Goal: Task Accomplishment & Management: Use online tool/utility

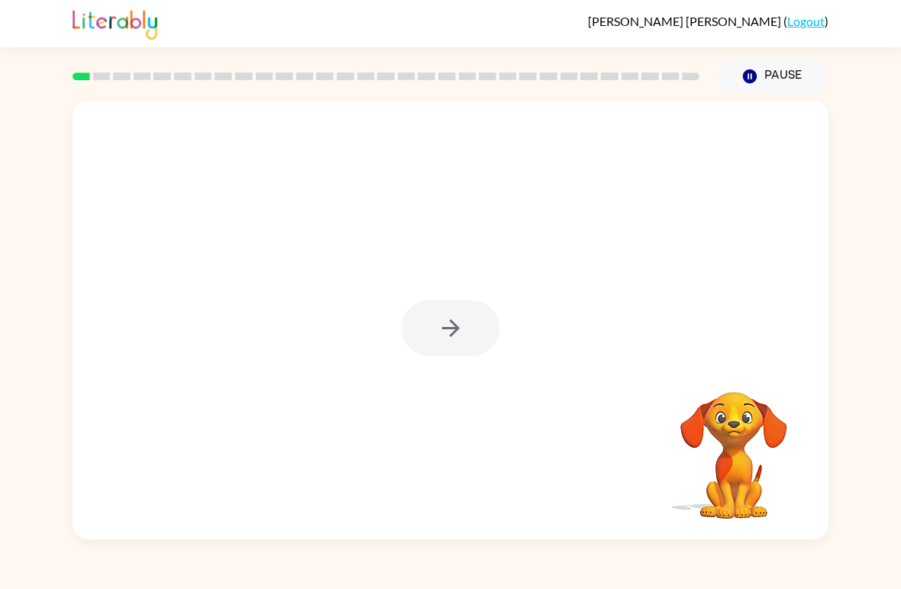
click at [456, 341] on div at bounding box center [451, 328] width 98 height 56
click at [425, 321] on button "button" at bounding box center [451, 328] width 98 height 56
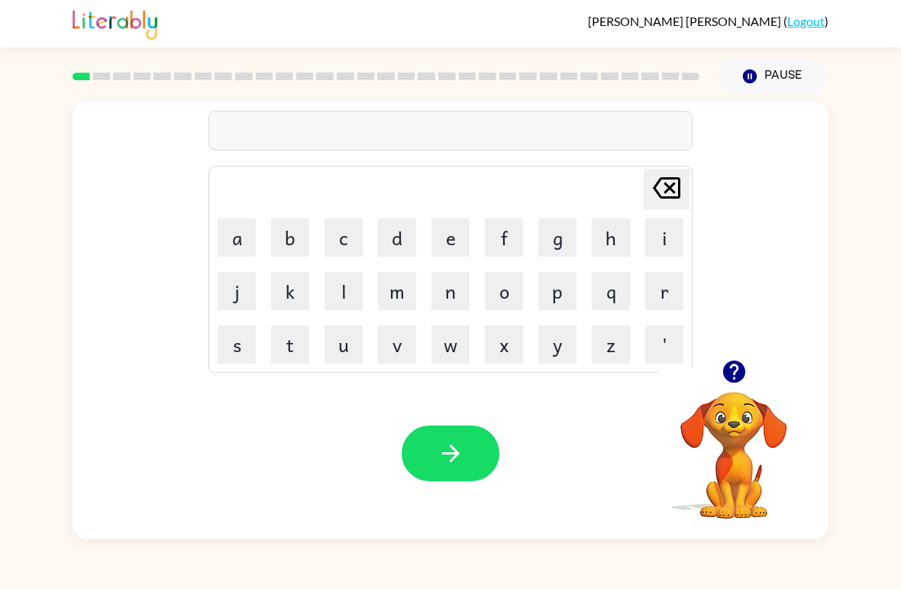
click at [663, 302] on button "r" at bounding box center [664, 291] width 38 height 38
click at [345, 336] on button "u" at bounding box center [344, 344] width 38 height 38
click at [398, 239] on button "d" at bounding box center [397, 237] width 38 height 38
click at [449, 438] on button "button" at bounding box center [451, 453] width 98 height 56
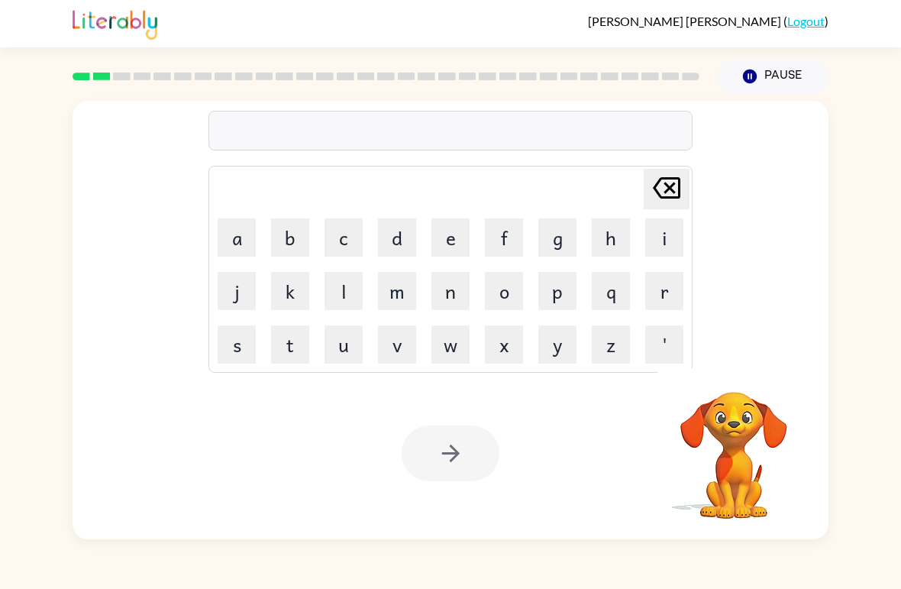
click at [398, 278] on button "m" at bounding box center [397, 291] width 38 height 38
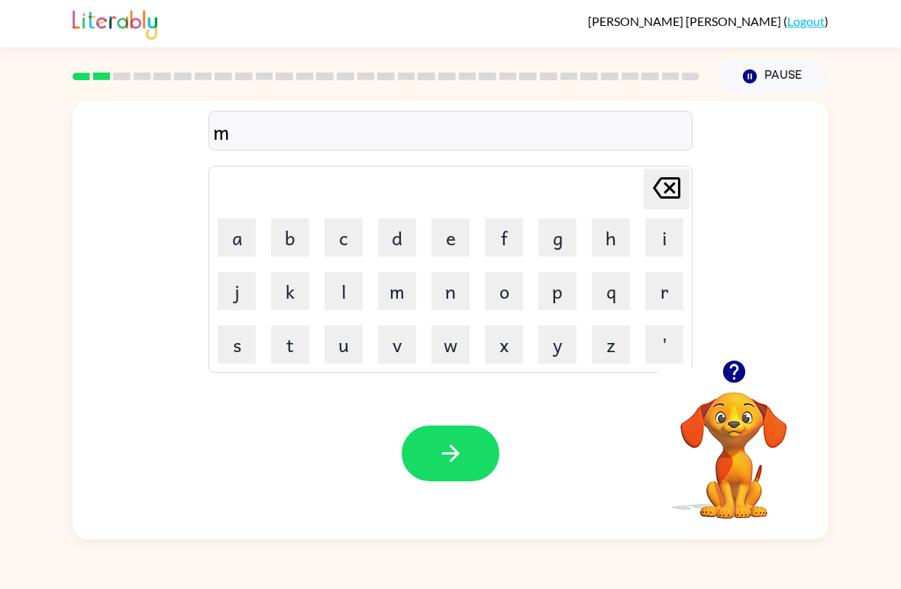
click at [230, 219] on button "a" at bounding box center [237, 237] width 38 height 38
click at [451, 335] on button "w" at bounding box center [451, 344] width 38 height 38
click at [299, 352] on button "t" at bounding box center [290, 344] width 38 height 38
click at [595, 221] on button "h" at bounding box center [611, 237] width 38 height 38
click at [450, 460] on icon "button" at bounding box center [451, 453] width 27 height 27
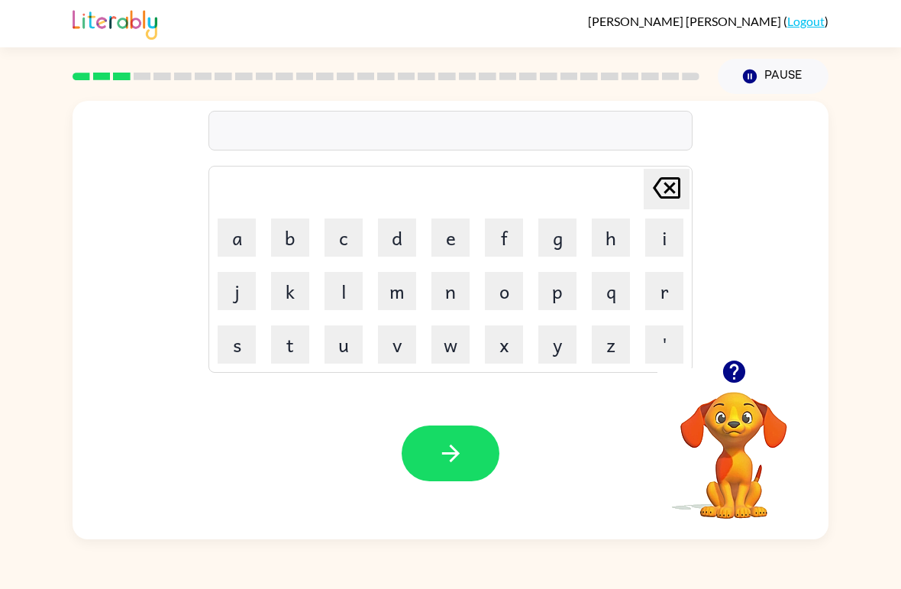
click at [294, 238] on button "b" at bounding box center [290, 237] width 38 height 38
click at [286, 240] on button "b" at bounding box center [290, 237] width 38 height 38
click at [658, 186] on icon at bounding box center [666, 187] width 27 height 21
click at [657, 185] on icon at bounding box center [666, 187] width 27 height 21
click at [390, 227] on button "d" at bounding box center [397, 237] width 38 height 38
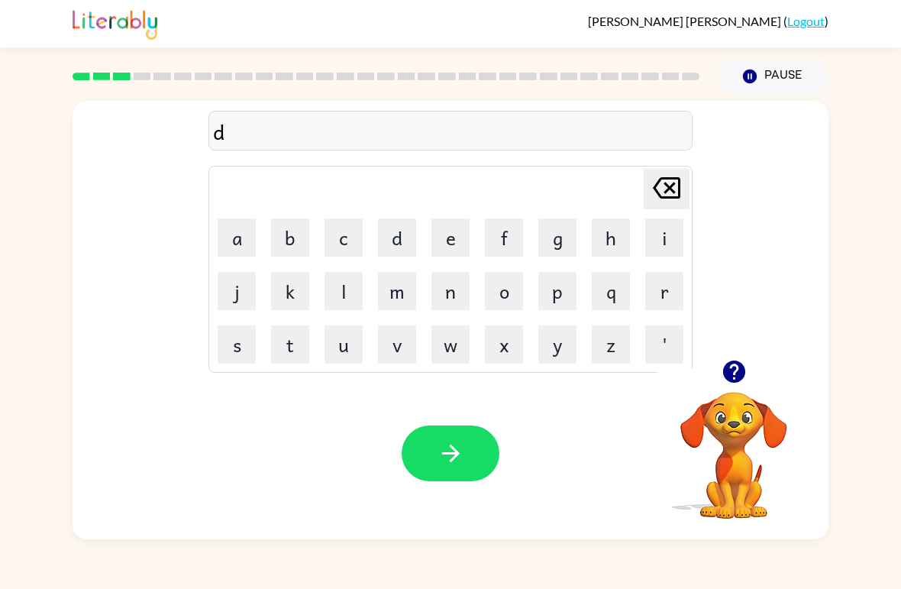
click at [464, 228] on button "e" at bounding box center [451, 237] width 38 height 38
click at [456, 277] on button "n" at bounding box center [451, 291] width 38 height 38
click at [486, 456] on button "button" at bounding box center [451, 453] width 98 height 56
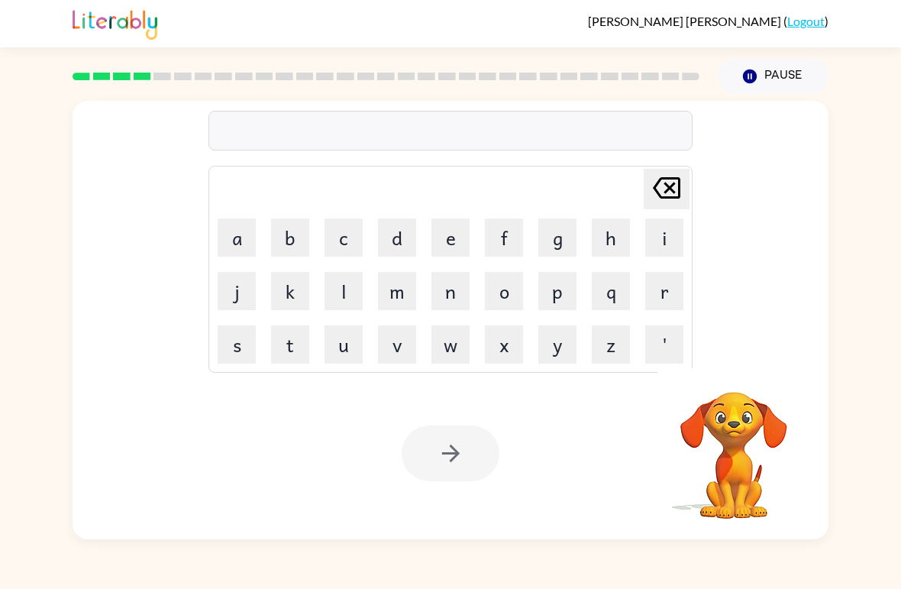
click at [227, 348] on button "s" at bounding box center [237, 344] width 38 height 38
click at [555, 299] on button "p" at bounding box center [558, 291] width 38 height 38
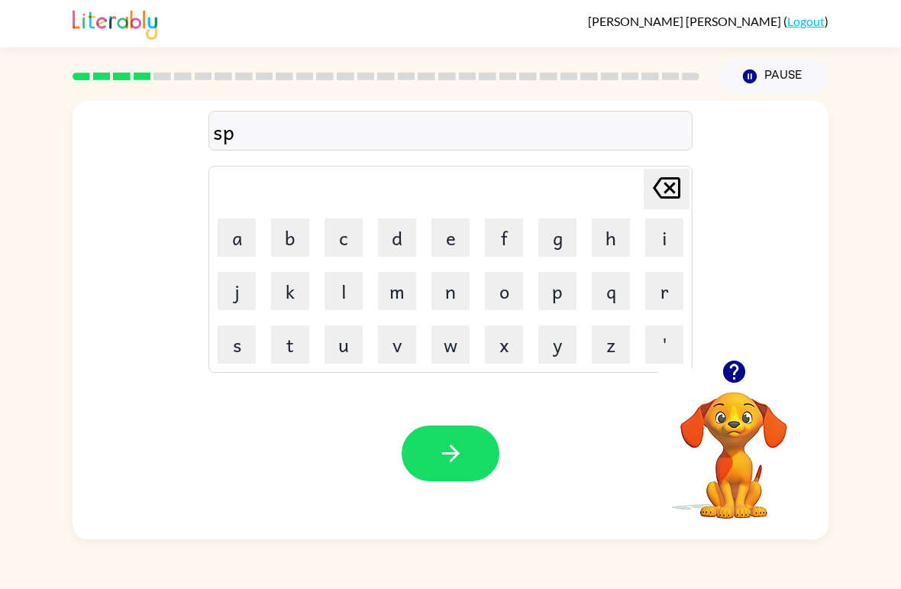
click at [493, 293] on button "o" at bounding box center [504, 291] width 38 height 38
click at [286, 347] on button "t" at bounding box center [290, 344] width 38 height 38
click at [477, 444] on button "button" at bounding box center [451, 453] width 98 height 56
click at [239, 354] on button "s" at bounding box center [237, 344] width 38 height 38
click at [454, 235] on button "e" at bounding box center [451, 237] width 38 height 38
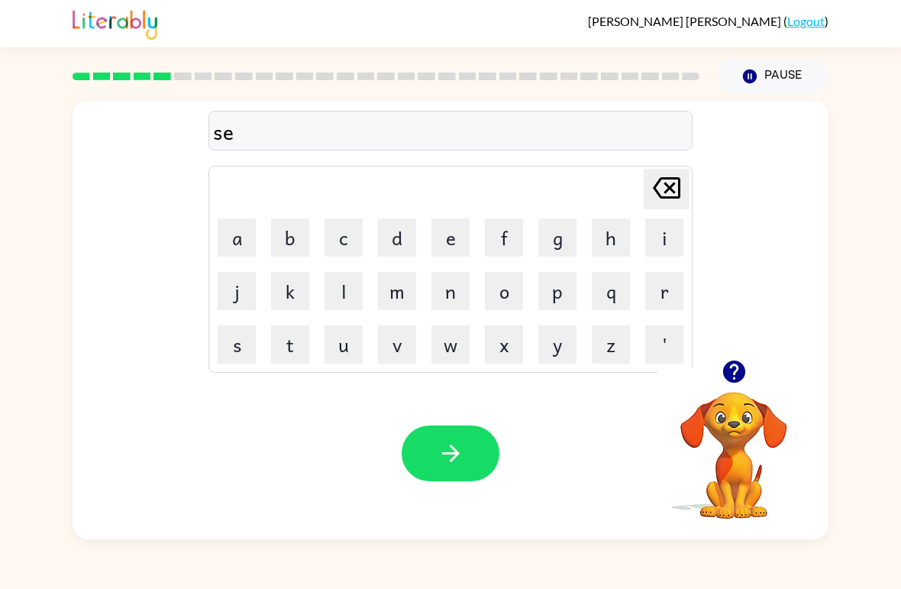
click at [650, 179] on icon "[PERSON_NAME] last character input" at bounding box center [667, 188] width 37 height 37
click at [456, 351] on button "w" at bounding box center [451, 344] width 38 height 38
click at [450, 236] on button "e" at bounding box center [451, 237] width 38 height 38
click at [561, 290] on button "p" at bounding box center [558, 291] width 38 height 38
click at [288, 349] on button "t" at bounding box center [290, 344] width 38 height 38
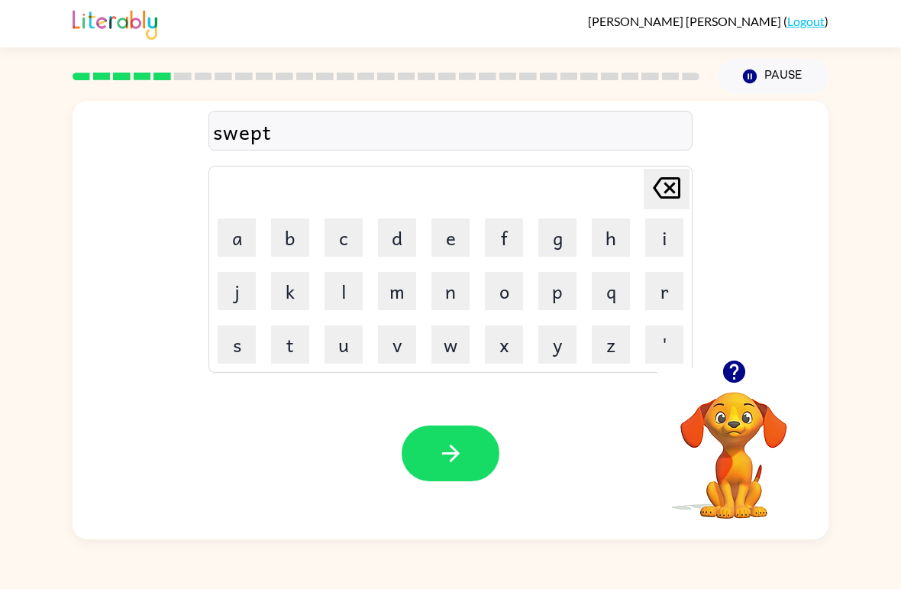
click at [423, 419] on div "Your browser must support playing .mp4 files to use Literably. Please try using…" at bounding box center [451, 453] width 756 height 172
click at [456, 447] on icon "button" at bounding box center [451, 453] width 27 height 27
click at [560, 299] on button "p" at bounding box center [558, 291] width 38 height 38
click at [672, 231] on button "i" at bounding box center [664, 237] width 38 height 38
click at [452, 231] on button "e" at bounding box center [451, 237] width 38 height 38
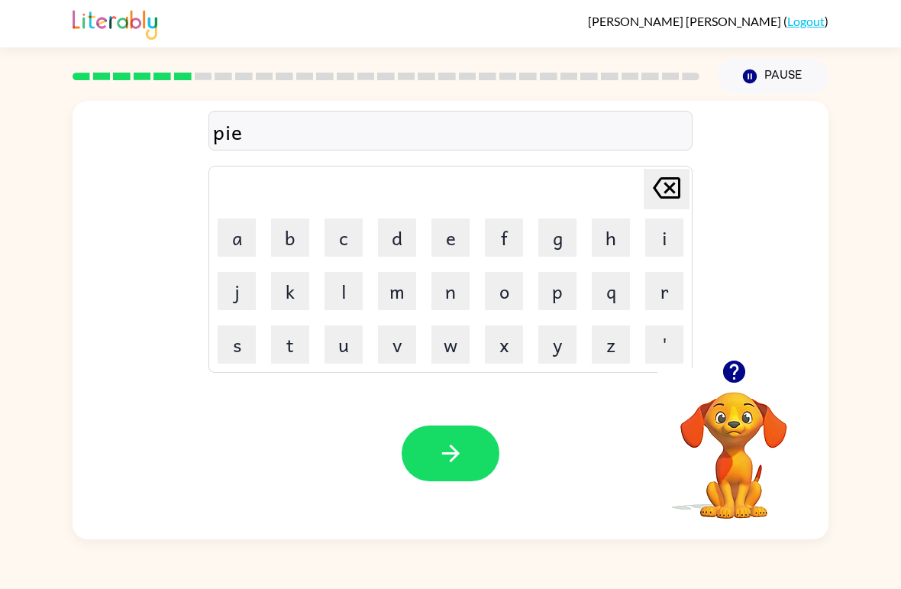
click at [449, 448] on icon "button" at bounding box center [451, 453] width 27 height 27
click at [349, 244] on button "c" at bounding box center [344, 237] width 38 height 38
click at [235, 235] on button "a" at bounding box center [237, 237] width 38 height 38
click at [461, 290] on button "n" at bounding box center [451, 291] width 38 height 38
click at [411, 246] on button "d" at bounding box center [397, 237] width 38 height 38
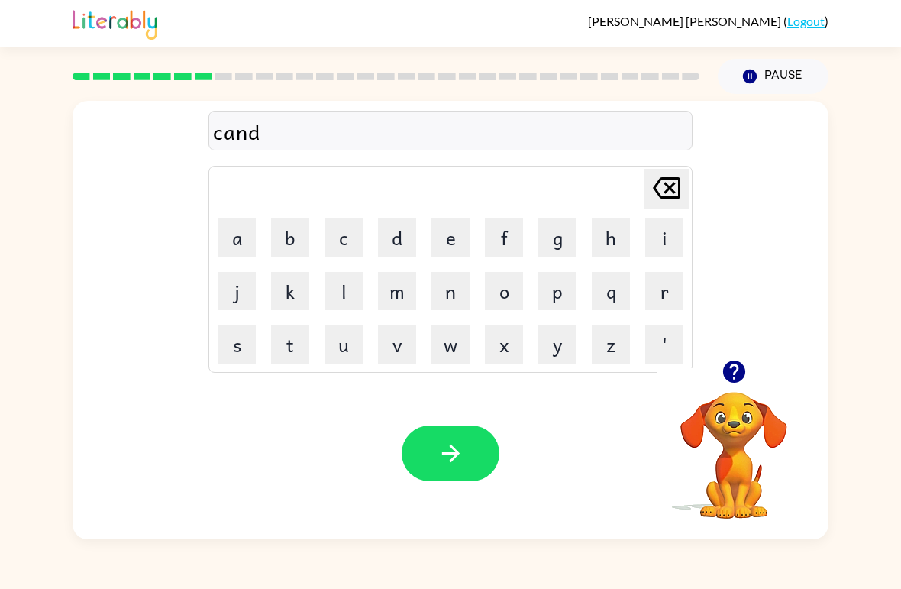
click at [343, 294] on button "l" at bounding box center [344, 291] width 38 height 38
click at [432, 458] on button "button" at bounding box center [451, 453] width 98 height 56
click at [302, 249] on button "b" at bounding box center [290, 237] width 38 height 38
click at [232, 244] on button "a" at bounding box center [237, 237] width 38 height 38
click at [5, 386] on div "ba Delete Delete last character input a b c d e f g h i j k l m n o p q r s t u…" at bounding box center [450, 316] width 901 height 445
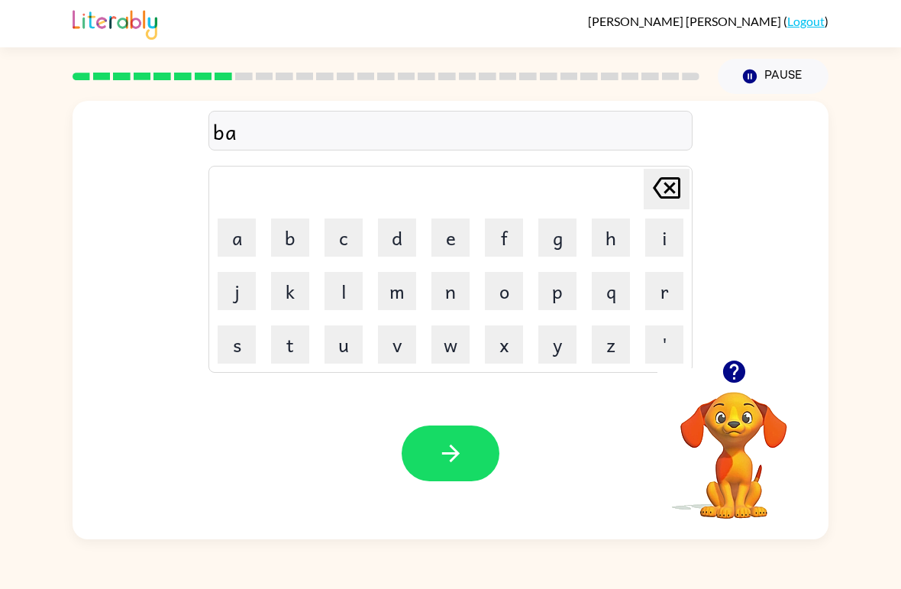
click at [8, 400] on div "ba Delete Delete last character input a b c d e f g h i j k l m n o p q r s t u…" at bounding box center [450, 316] width 901 height 445
click at [7, 403] on div "ba Delete Delete last character input a b c d e f g h i j k l m n o p q r s t u…" at bounding box center [450, 316] width 901 height 445
click at [399, 108] on div "ba Delete Delete last character input a b c d e f g h i j k l m n o p q r s t u…" at bounding box center [451, 230] width 484 height 285
click at [235, 121] on div "ba" at bounding box center [450, 131] width 475 height 32
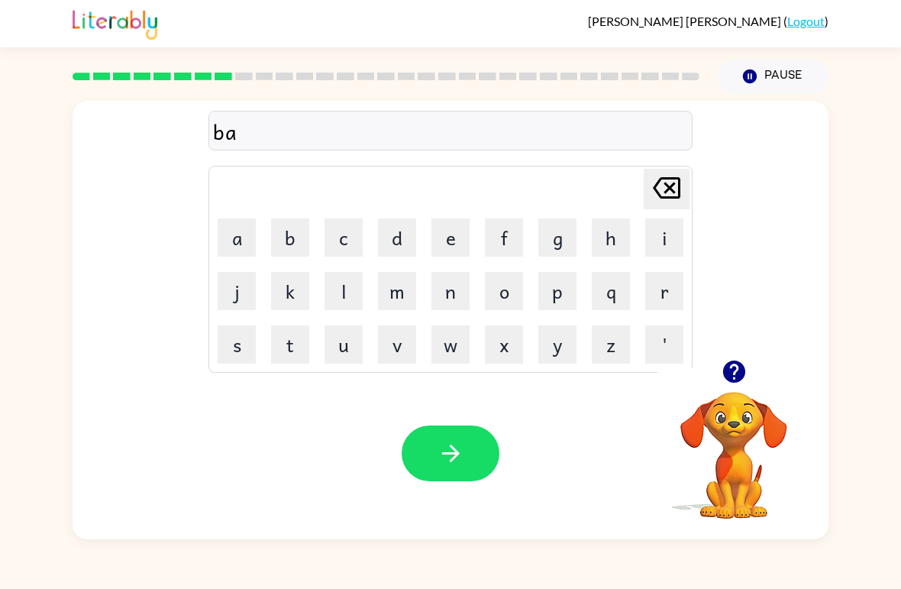
click at [235, 122] on div "ba" at bounding box center [450, 131] width 475 height 32
click at [671, 191] on icon at bounding box center [666, 187] width 27 height 21
click at [272, 242] on button "b" at bounding box center [290, 237] width 38 height 38
click at [872, 236] on div "b Delete Delete last character input a b c d e f g h i j k l m n o p q r s t u …" at bounding box center [450, 316] width 901 height 445
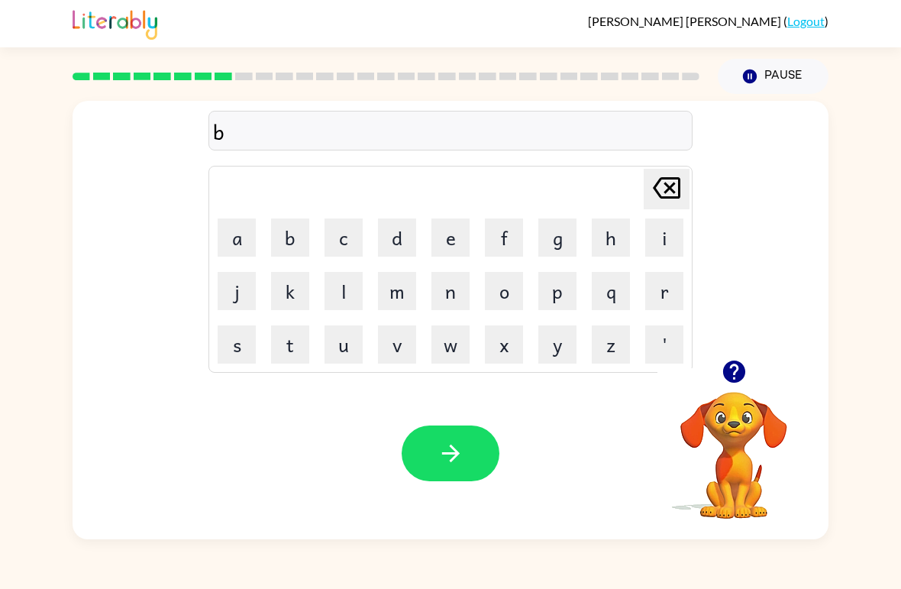
click at [219, 232] on button "a" at bounding box center [237, 237] width 38 height 38
click at [288, 345] on button "t" at bounding box center [290, 344] width 38 height 38
click at [611, 228] on button "h" at bounding box center [611, 237] width 38 height 38
click at [461, 442] on icon "button" at bounding box center [451, 453] width 27 height 27
click at [461, 441] on div at bounding box center [451, 453] width 98 height 56
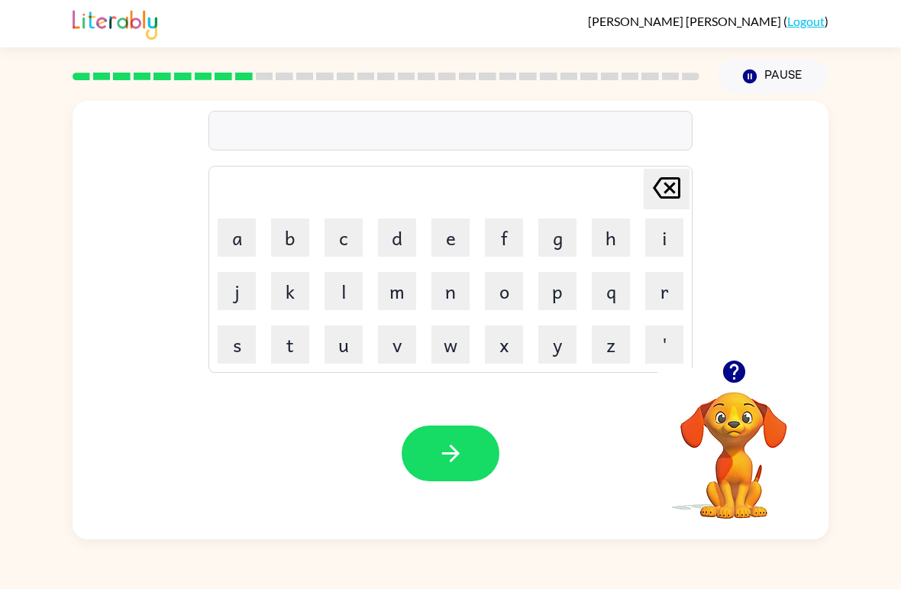
click at [345, 241] on button "c" at bounding box center [344, 237] width 38 height 38
click at [341, 297] on button "l" at bounding box center [344, 291] width 38 height 38
click at [225, 235] on button "a" at bounding box center [237, 237] width 38 height 38
click at [448, 338] on button "w" at bounding box center [451, 344] width 38 height 38
click at [458, 302] on button "n" at bounding box center [451, 291] width 38 height 38
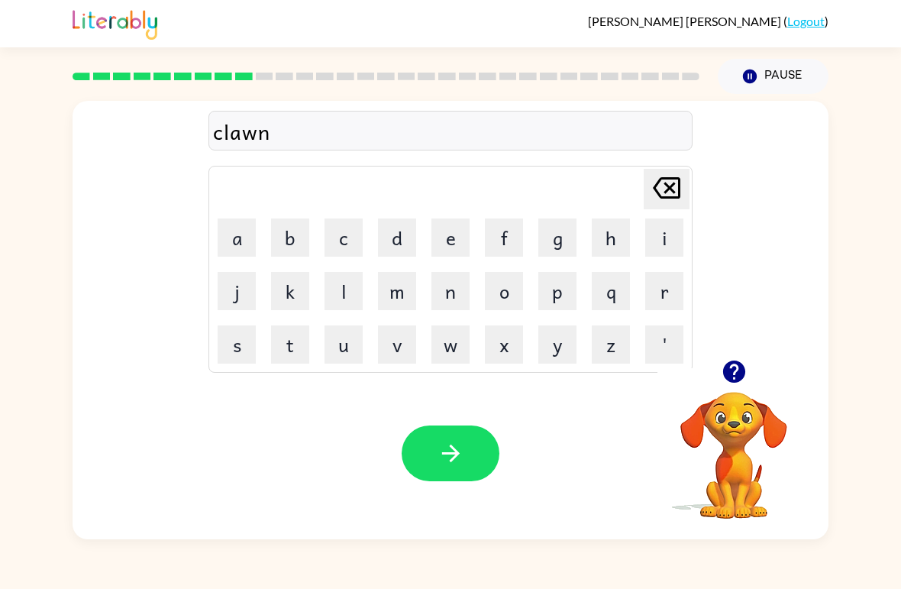
click at [455, 442] on icon "button" at bounding box center [451, 453] width 27 height 27
click at [237, 345] on button "s" at bounding box center [237, 344] width 38 height 38
click at [607, 239] on button "h" at bounding box center [611, 237] width 38 height 38
click at [510, 294] on button "o" at bounding box center [504, 291] width 38 height 38
click at [351, 238] on button "c" at bounding box center [344, 237] width 38 height 38
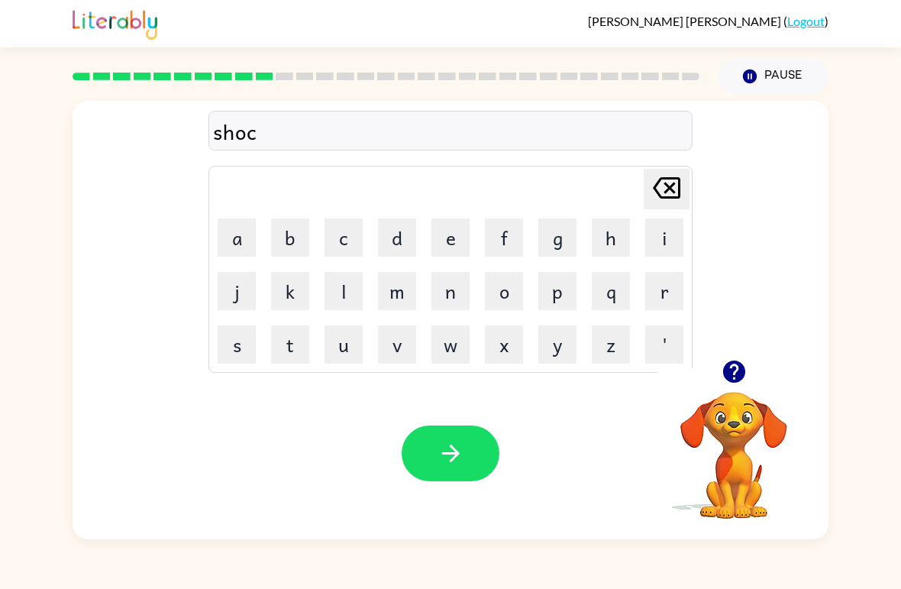
click at [448, 450] on icon "button" at bounding box center [451, 453] width 27 height 27
click at [557, 233] on button "g" at bounding box center [558, 237] width 38 height 38
click at [238, 243] on button "a" at bounding box center [237, 237] width 38 height 38
click at [608, 344] on button "z" at bounding box center [611, 344] width 38 height 38
click at [448, 442] on icon "button" at bounding box center [451, 453] width 27 height 27
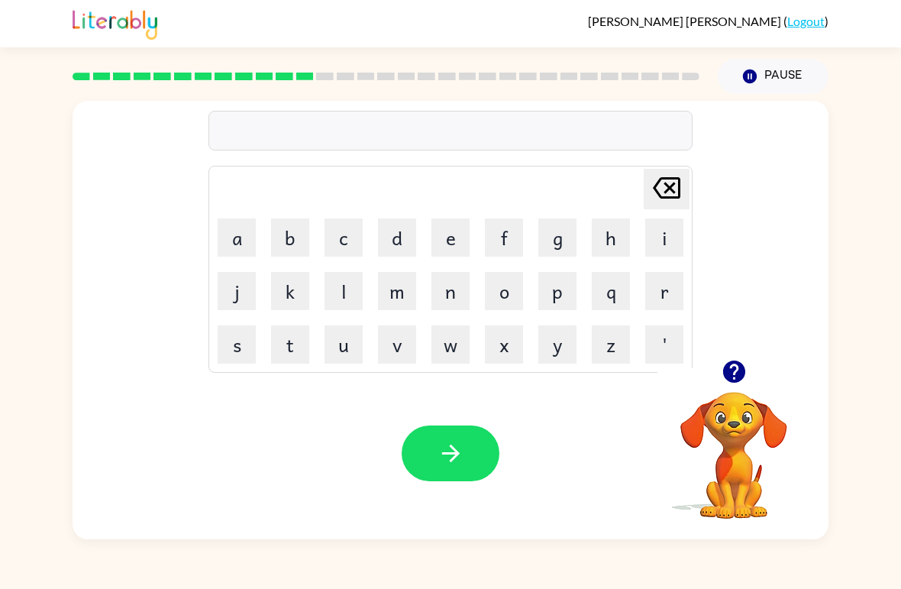
click at [665, 242] on button "i" at bounding box center [664, 237] width 38 height 38
click at [232, 347] on button "s" at bounding box center [237, 344] width 38 height 38
click at [555, 286] on button "p" at bounding box center [558, 291] width 38 height 38
click at [341, 303] on button "l" at bounding box center [344, 291] width 38 height 38
click at [505, 286] on button "o" at bounding box center [504, 291] width 38 height 38
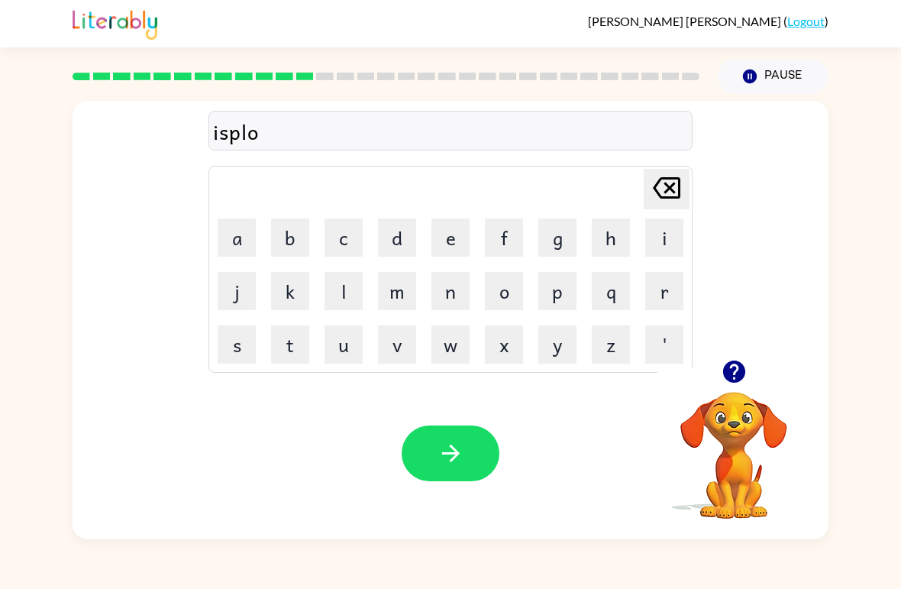
click at [390, 240] on button "d" at bounding box center [397, 237] width 38 height 38
click at [438, 458] on icon "button" at bounding box center [451, 453] width 27 height 27
click at [246, 347] on button "s" at bounding box center [237, 344] width 38 height 38
click at [458, 352] on button "w" at bounding box center [451, 344] width 38 height 38
click at [446, 229] on button "e" at bounding box center [451, 237] width 38 height 38
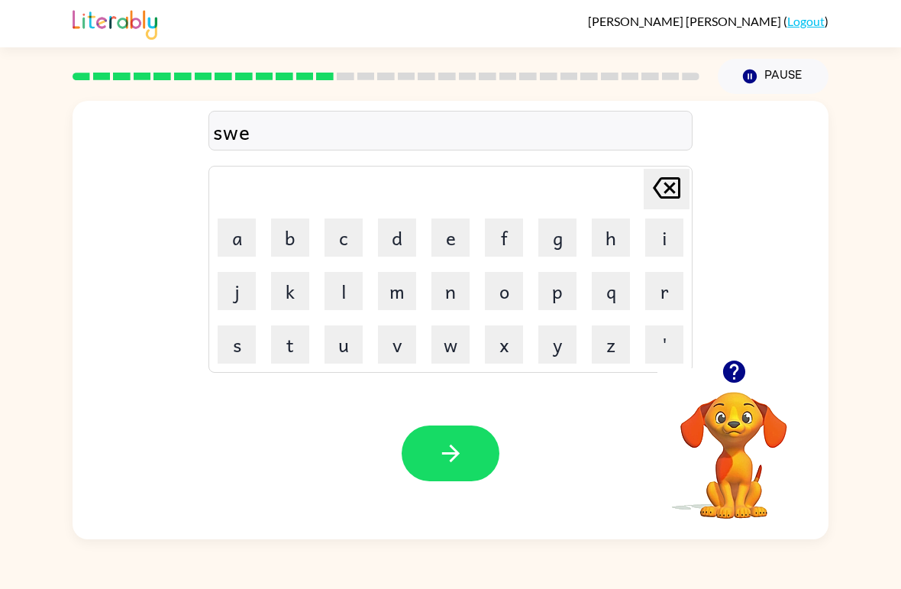
click at [454, 235] on button "e" at bounding box center [451, 237] width 38 height 38
click at [299, 343] on button "t" at bounding box center [290, 344] width 38 height 38
click at [455, 289] on button "n" at bounding box center [451, 291] width 38 height 38
click at [238, 348] on button "s" at bounding box center [237, 344] width 38 height 38
click at [442, 452] on icon "button" at bounding box center [451, 453] width 27 height 27
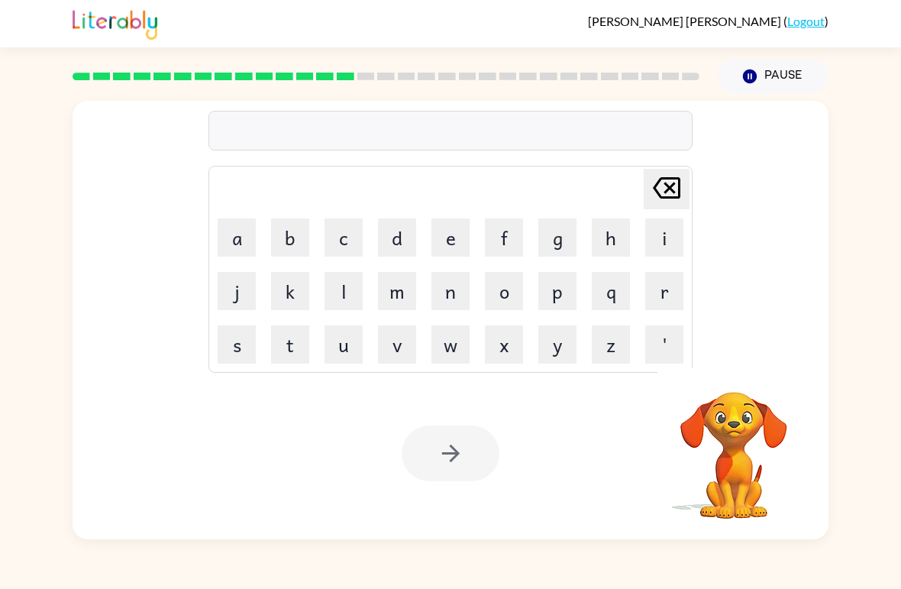
click at [612, 247] on button "h" at bounding box center [611, 237] width 38 height 38
click at [658, 232] on button "i" at bounding box center [664, 237] width 38 height 38
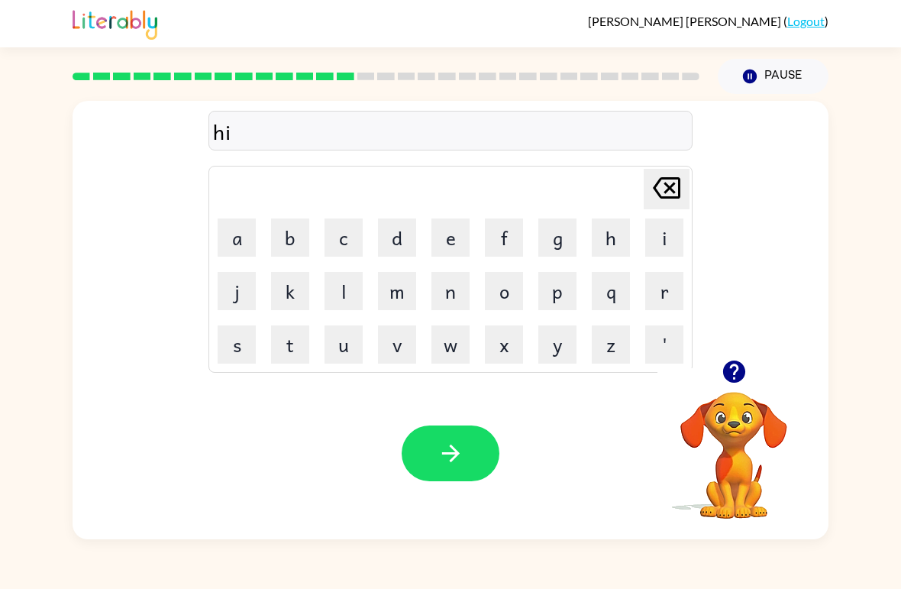
click at [556, 298] on button "p" at bounding box center [558, 291] width 38 height 38
click at [516, 290] on button "o" at bounding box center [504, 291] width 38 height 38
click at [467, 442] on button "button" at bounding box center [451, 453] width 98 height 56
click at [738, 363] on icon "button" at bounding box center [734, 372] width 22 height 22
click at [507, 228] on button "f" at bounding box center [504, 237] width 38 height 38
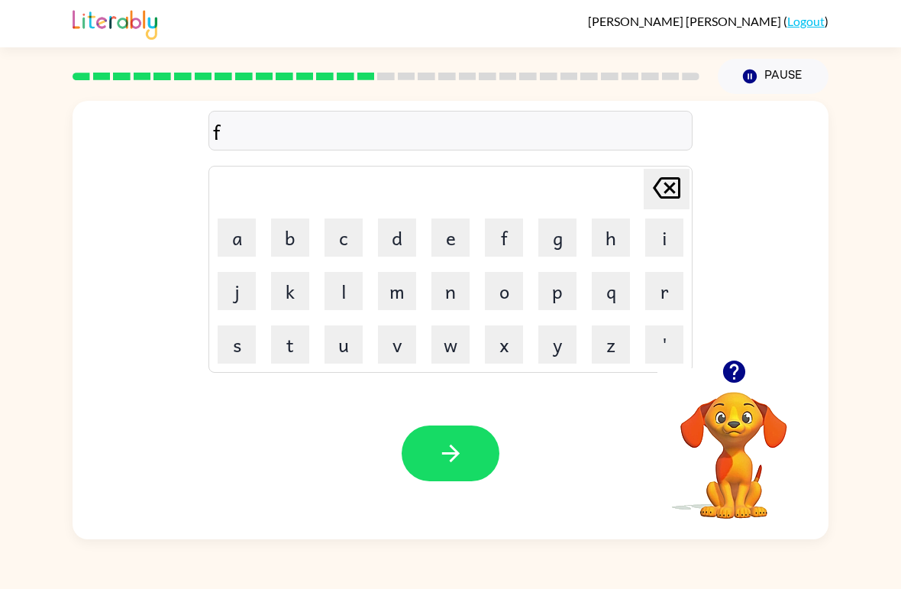
click at [502, 296] on button "o" at bounding box center [504, 291] width 38 height 38
click at [667, 294] on button "r" at bounding box center [664, 291] width 38 height 38
click at [333, 238] on button "c" at bounding box center [344, 237] width 38 height 38
click at [446, 460] on icon "button" at bounding box center [451, 453] width 27 height 27
click at [446, 357] on button "w" at bounding box center [451, 344] width 38 height 38
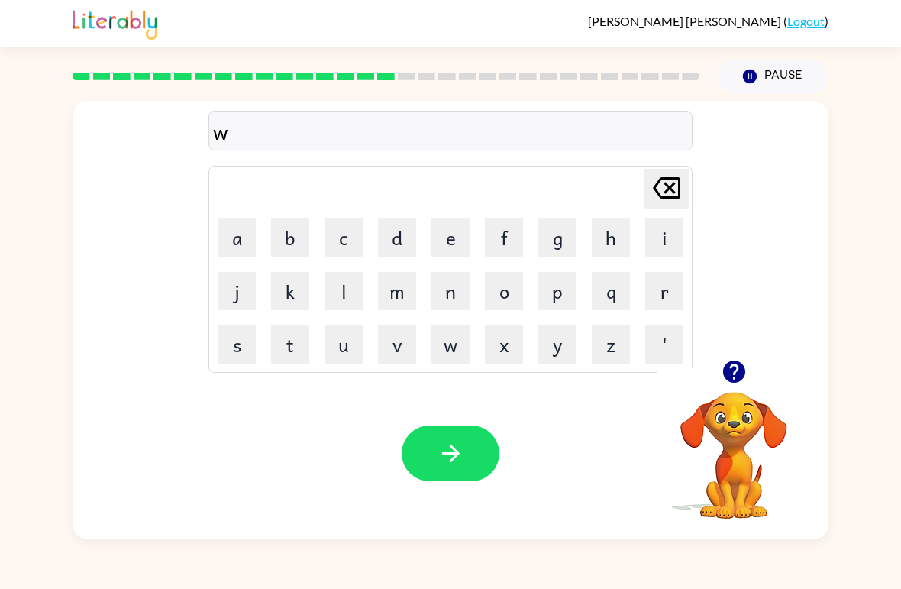
click at [441, 245] on button "e" at bounding box center [451, 237] width 38 height 38
click at [289, 246] on button "b" at bounding box center [290, 237] width 38 height 38
click at [460, 450] on icon "button" at bounding box center [451, 453] width 27 height 27
click at [235, 358] on button "s" at bounding box center [237, 344] width 38 height 38
click at [348, 287] on button "l" at bounding box center [344, 291] width 38 height 38
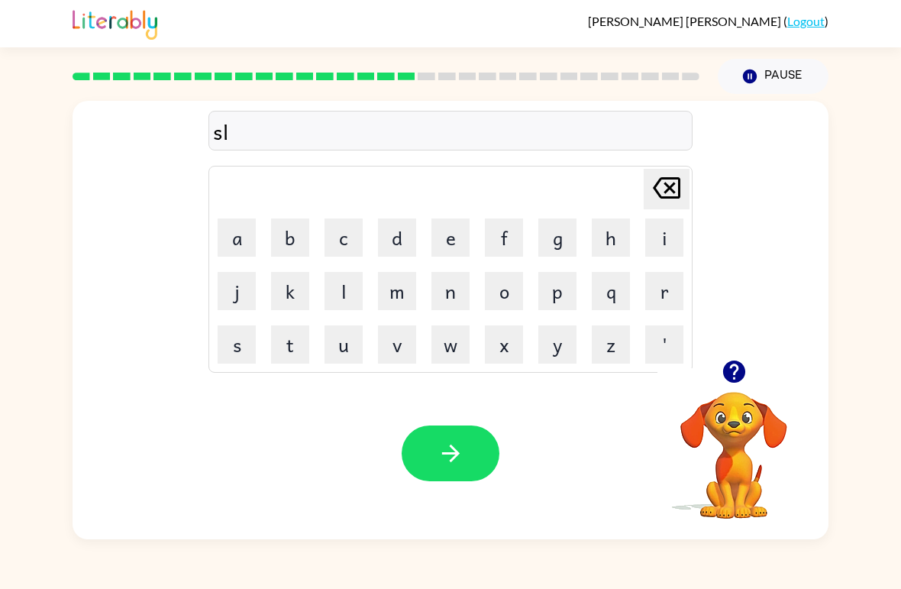
click at [451, 238] on button "e" at bounding box center [451, 237] width 38 height 38
click at [574, 290] on button "p" at bounding box center [558, 291] width 38 height 38
click at [294, 362] on button "t" at bounding box center [290, 344] width 38 height 38
click at [457, 480] on button "button" at bounding box center [451, 453] width 98 height 56
click at [731, 372] on icon "button" at bounding box center [734, 372] width 22 height 22
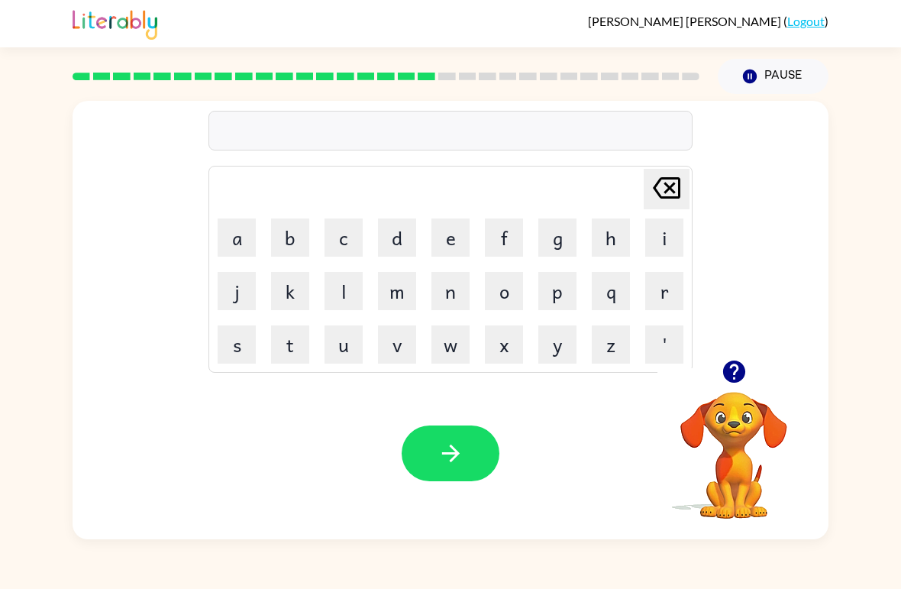
click at [609, 248] on button "h" at bounding box center [611, 237] width 38 height 38
click at [513, 296] on button "o" at bounding box center [504, 291] width 38 height 38
click at [661, 293] on button "r" at bounding box center [664, 291] width 38 height 38
click at [395, 241] on button "d" at bounding box center [397, 237] width 38 height 38
click at [442, 452] on icon "button" at bounding box center [451, 453] width 27 height 27
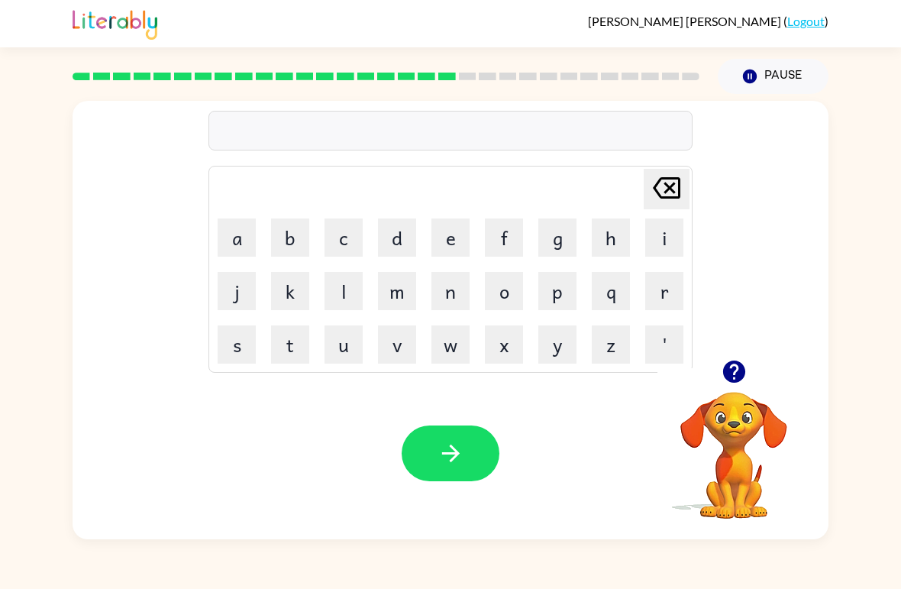
click at [662, 299] on button "r" at bounding box center [664, 291] width 38 height 38
click at [505, 309] on button "o" at bounding box center [504, 291] width 38 height 38
click at [399, 249] on button "d" at bounding box center [397, 237] width 38 height 38
click at [466, 464] on button "button" at bounding box center [451, 453] width 98 height 56
click at [671, 298] on button "r" at bounding box center [664, 291] width 38 height 38
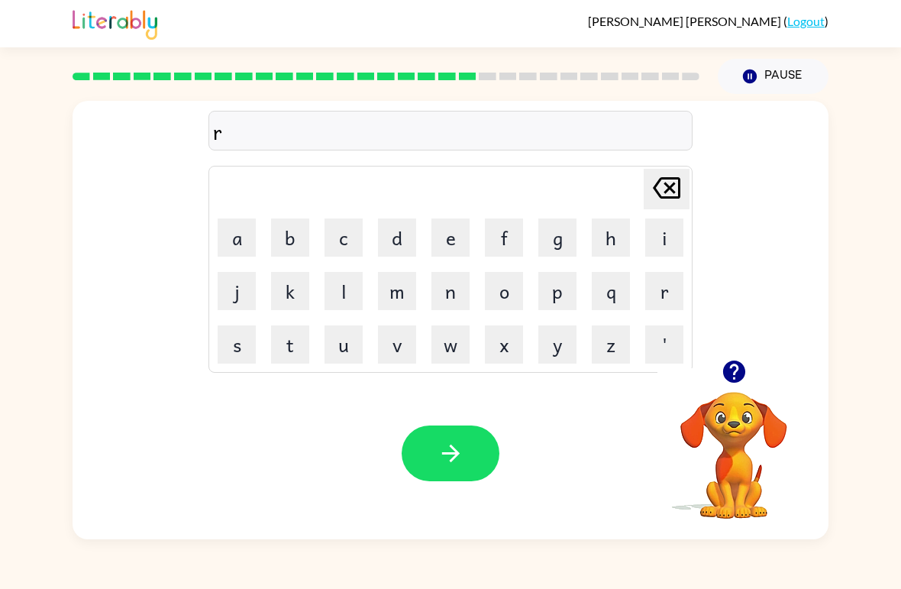
click at [665, 244] on button "i" at bounding box center [664, 237] width 38 height 38
click at [226, 345] on button "s" at bounding box center [237, 344] width 38 height 38
click at [280, 341] on button "t" at bounding box center [290, 344] width 38 height 38
click at [660, 247] on button "i" at bounding box center [664, 237] width 38 height 38
click at [382, 243] on button "d" at bounding box center [397, 237] width 38 height 38
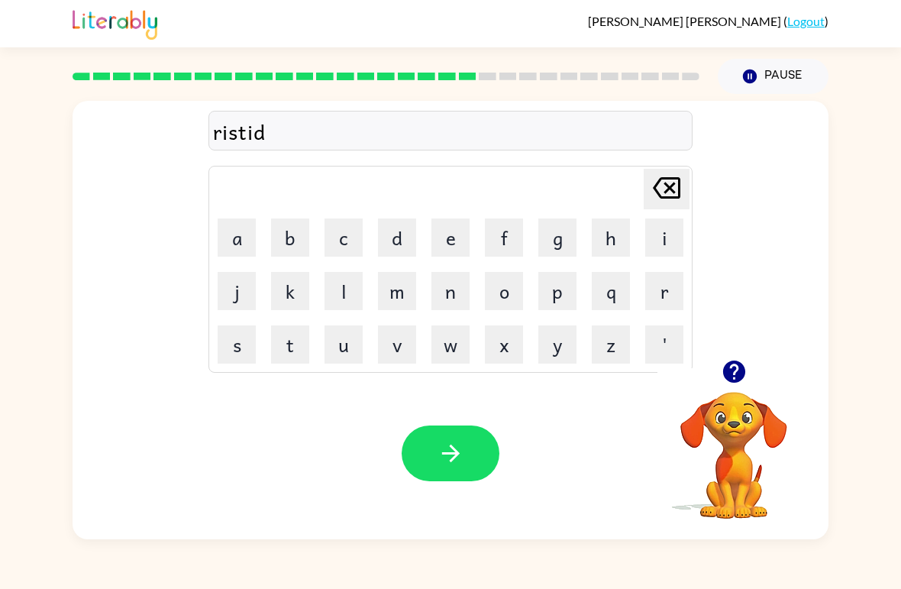
click at [448, 480] on button "button" at bounding box center [451, 453] width 98 height 56
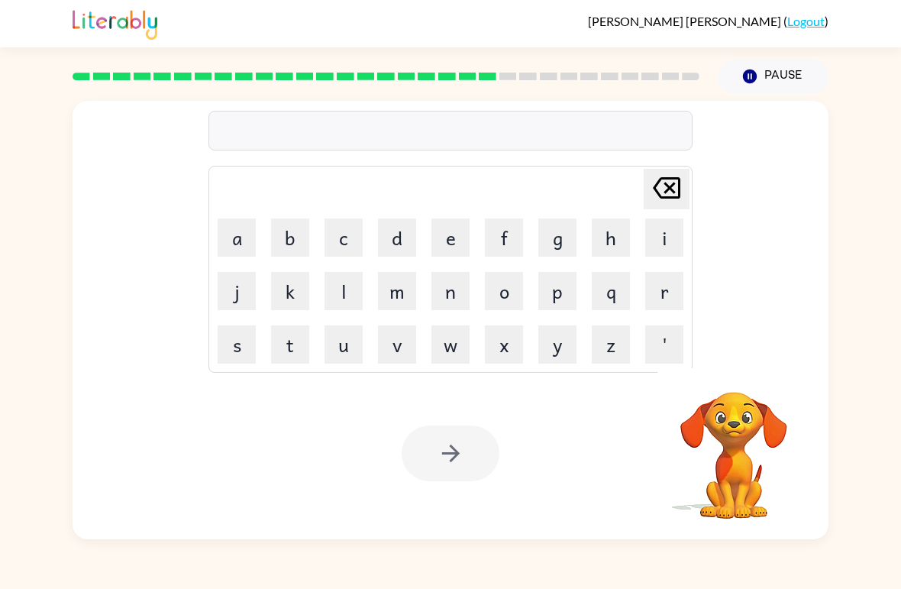
click at [509, 348] on button "x" at bounding box center [504, 344] width 38 height 38
click at [665, 186] on icon at bounding box center [666, 187] width 27 height 21
click at [451, 344] on button "w" at bounding box center [451, 344] width 38 height 38
click at [222, 244] on button "a" at bounding box center [237, 237] width 38 height 38
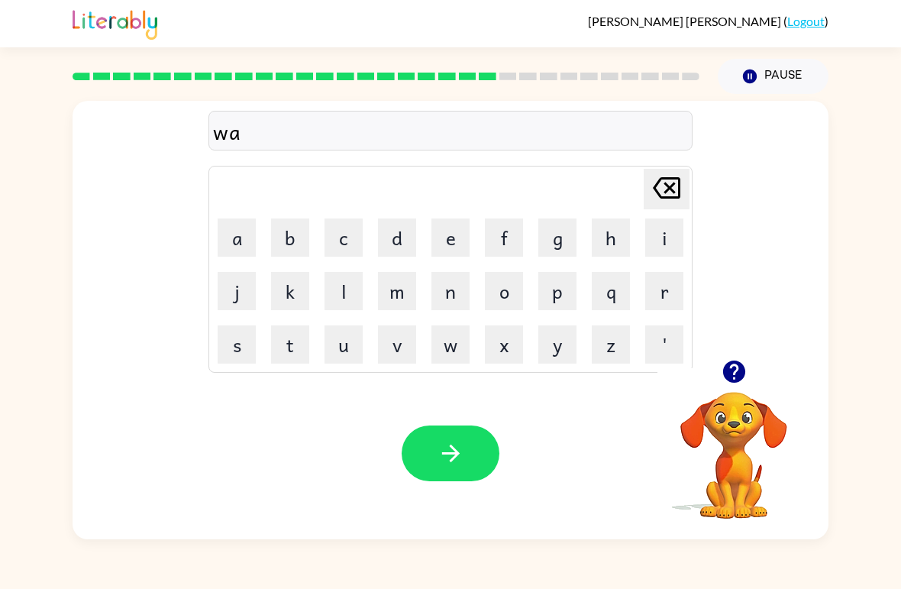
click at [351, 247] on button "c" at bounding box center [344, 237] width 38 height 38
click at [467, 243] on button "e" at bounding box center [451, 237] width 38 height 38
click at [469, 442] on button "button" at bounding box center [451, 453] width 98 height 56
click at [229, 341] on button "s" at bounding box center [237, 344] width 38 height 38
click at [452, 299] on button "n" at bounding box center [451, 291] width 38 height 38
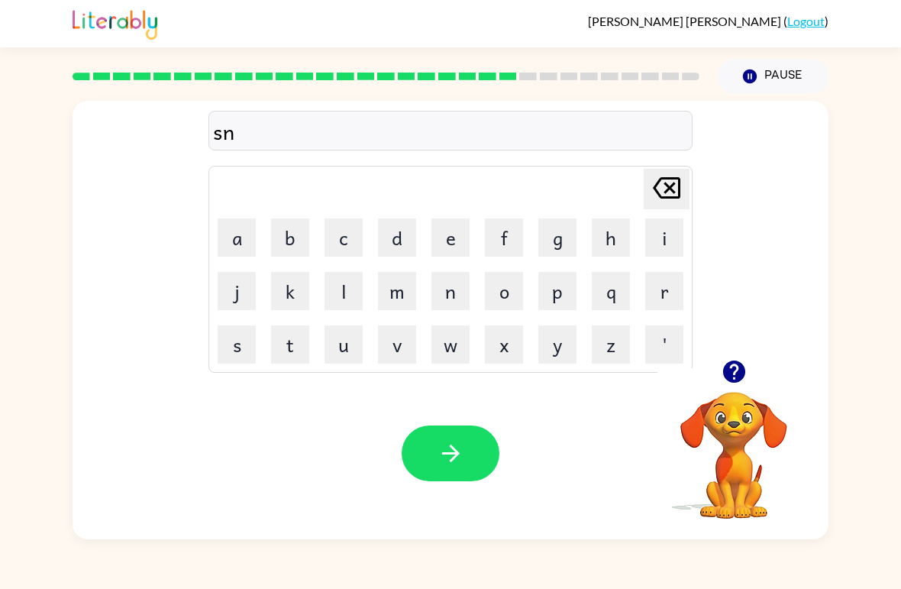
click at [514, 292] on button "o" at bounding box center [504, 291] width 38 height 38
click at [459, 245] on button "e" at bounding box center [451, 237] width 38 height 38
click at [390, 307] on button "m" at bounding box center [397, 291] width 38 height 38
click at [227, 239] on button "a" at bounding box center [237, 237] width 38 height 38
click at [445, 293] on button "n" at bounding box center [451, 291] width 38 height 38
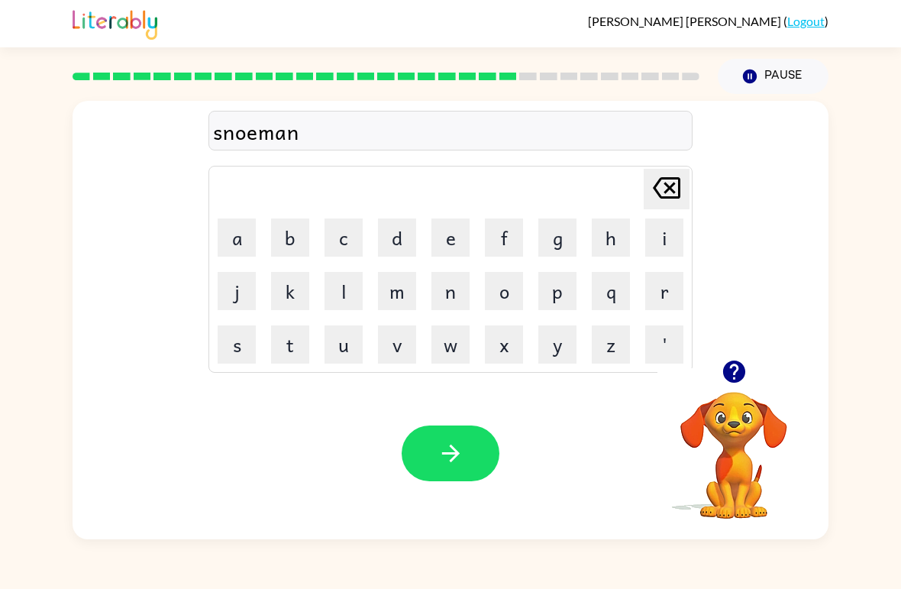
click at [443, 481] on button "button" at bounding box center [451, 453] width 98 height 56
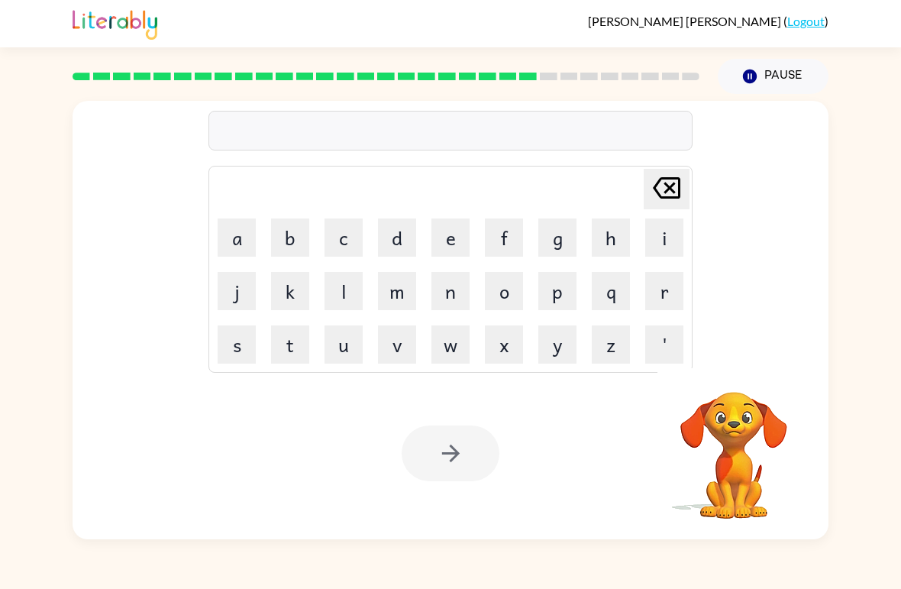
click at [456, 348] on button "w" at bounding box center [451, 344] width 38 height 38
click at [457, 243] on button "e" at bounding box center [451, 237] width 38 height 38
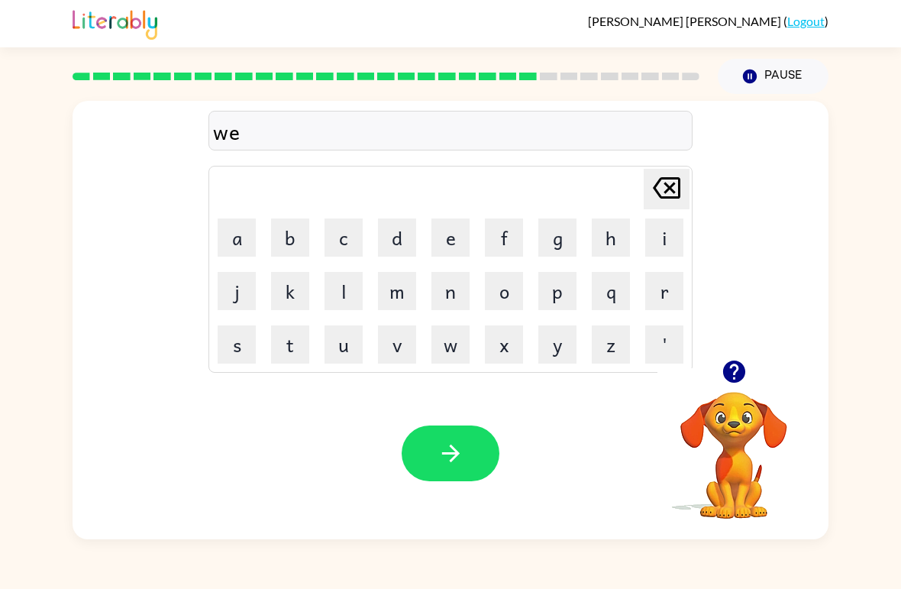
click at [451, 293] on button "n" at bounding box center [451, 291] width 38 height 38
click at [306, 345] on button "t" at bounding box center [290, 344] width 38 height 38
click at [668, 300] on button "r" at bounding box center [664, 291] width 38 height 38
click at [451, 433] on button "button" at bounding box center [451, 453] width 98 height 56
click at [883, 412] on div "[PERSON_NAME] last character input a b c d e f g h i j k l m n o p q r s t u v …" at bounding box center [450, 316] width 901 height 445
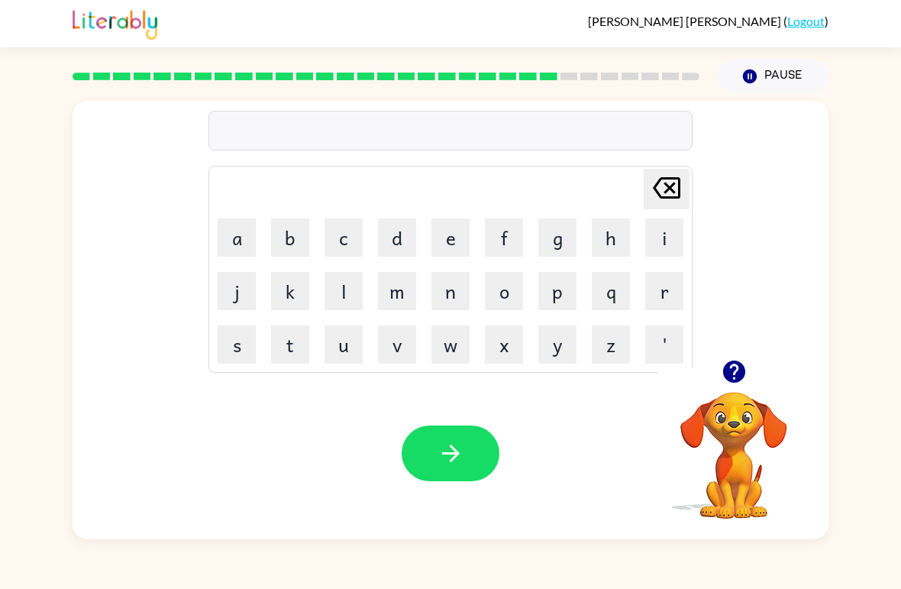
click at [880, 587] on div "[PERSON_NAME] ( Logout ) Pause Pause Delete Delete last character input a b c d…" at bounding box center [450, 294] width 901 height 589
click at [334, 235] on button "c" at bounding box center [344, 237] width 38 height 38
click at [606, 236] on button "h" at bounding box center [611, 237] width 38 height 38
click at [651, 245] on button "i" at bounding box center [664, 237] width 38 height 38
click at [224, 352] on button "s" at bounding box center [237, 344] width 38 height 38
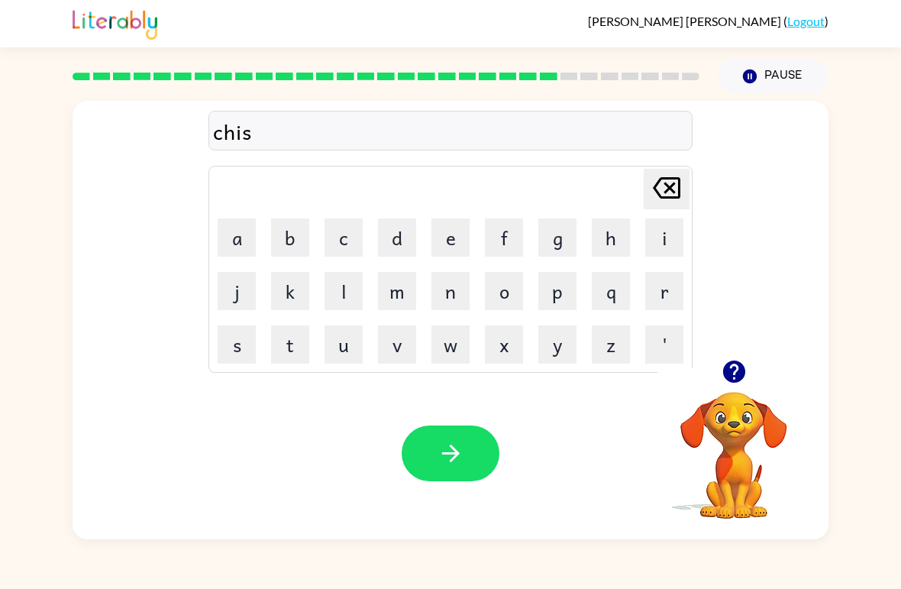
click at [294, 354] on button "t" at bounding box center [290, 344] width 38 height 38
click at [454, 448] on icon "button" at bounding box center [451, 454] width 18 height 18
click at [234, 358] on button "s" at bounding box center [237, 344] width 38 height 38
click at [345, 340] on button "u" at bounding box center [344, 344] width 38 height 38
click at [292, 348] on button "t" at bounding box center [290, 344] width 38 height 38
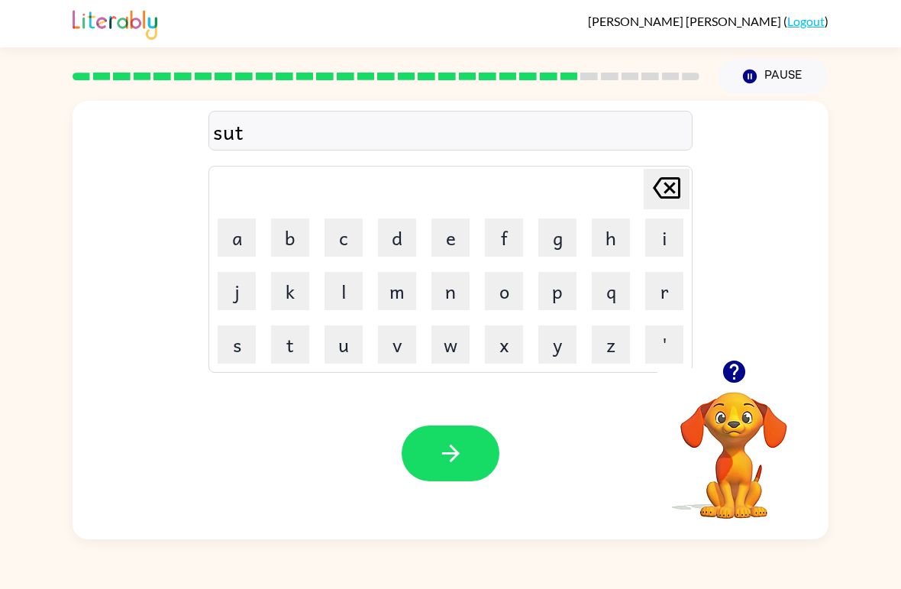
click at [655, 238] on button "i" at bounding box center [664, 237] width 38 height 38
click at [456, 293] on button "n" at bounding box center [451, 291] width 38 height 38
click at [480, 460] on button "button" at bounding box center [451, 453] width 98 height 56
click at [340, 247] on button "c" at bounding box center [344, 237] width 38 height 38
click at [505, 285] on button "o" at bounding box center [504, 291] width 38 height 38
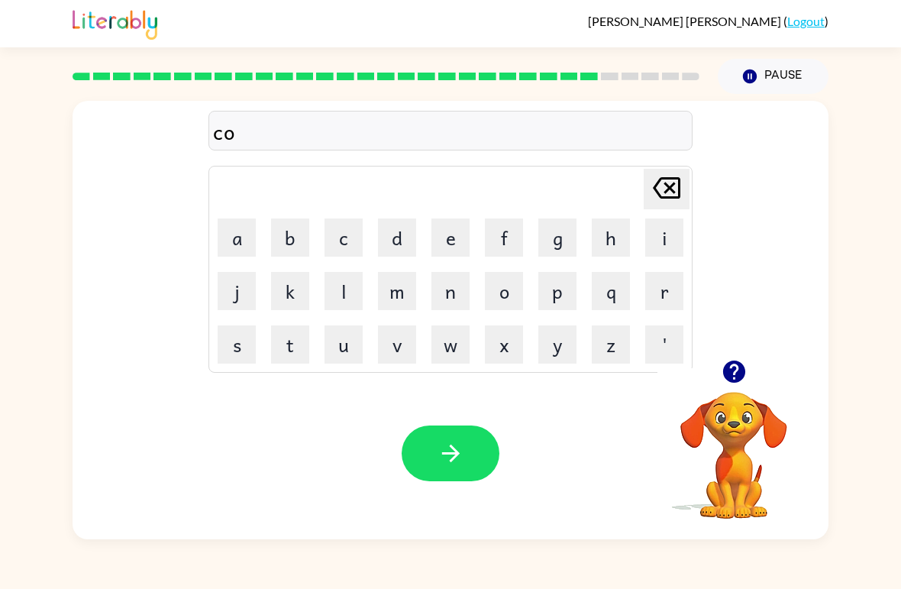
click at [885, 351] on div "co Delete Delete last character input a b c d e f g h i j k l m n o p q r s t u…" at bounding box center [450, 316] width 901 height 445
click at [456, 294] on button "n" at bounding box center [451, 291] width 38 height 38
click at [477, 448] on button "button" at bounding box center [451, 453] width 98 height 56
click at [341, 243] on button "c" at bounding box center [344, 237] width 38 height 38
click at [602, 240] on button "h" at bounding box center [611, 237] width 38 height 38
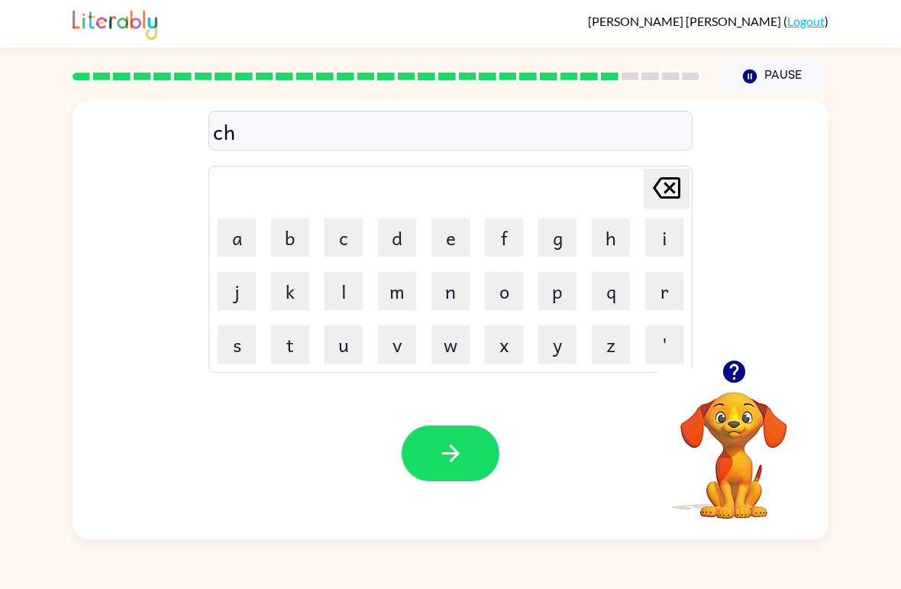
click at [236, 234] on button "a" at bounding box center [237, 237] width 38 height 38
click at [448, 295] on button "n" at bounding box center [451, 291] width 38 height 38
click at [458, 245] on button "e" at bounding box center [451, 237] width 38 height 38
click at [446, 454] on icon "button" at bounding box center [451, 454] width 18 height 18
click at [243, 334] on button "s" at bounding box center [237, 344] width 38 height 38
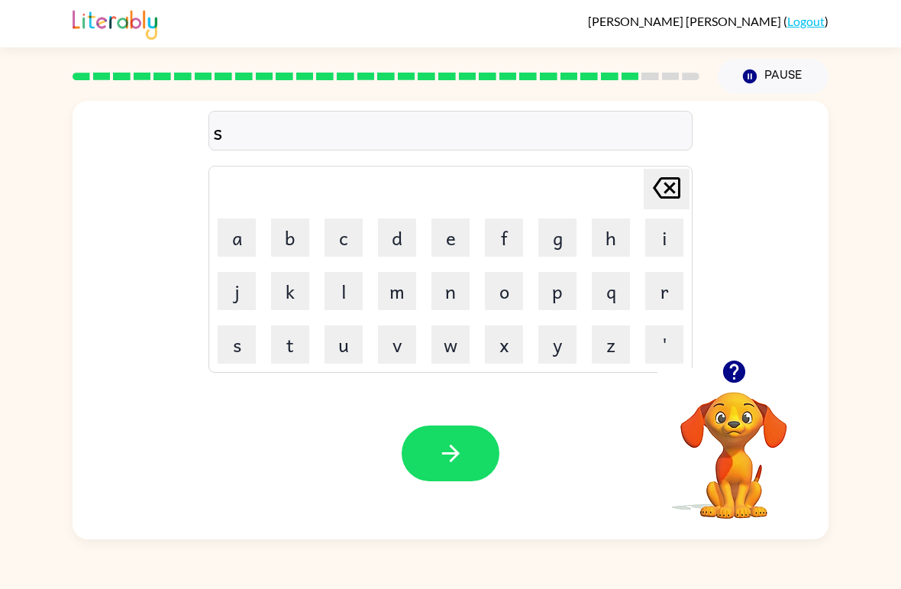
click at [613, 235] on button "h" at bounding box center [611, 237] width 38 height 38
click at [351, 341] on button "u" at bounding box center [344, 344] width 38 height 38
click at [288, 336] on button "t" at bounding box center [290, 344] width 38 height 38
click at [723, 387] on button "button" at bounding box center [734, 371] width 39 height 39
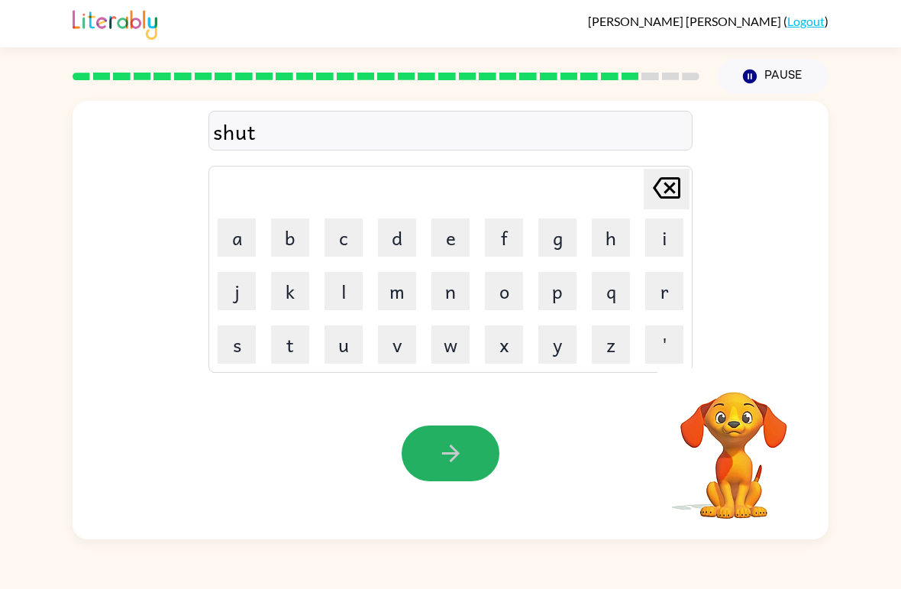
click at [490, 458] on button "button" at bounding box center [451, 453] width 98 height 56
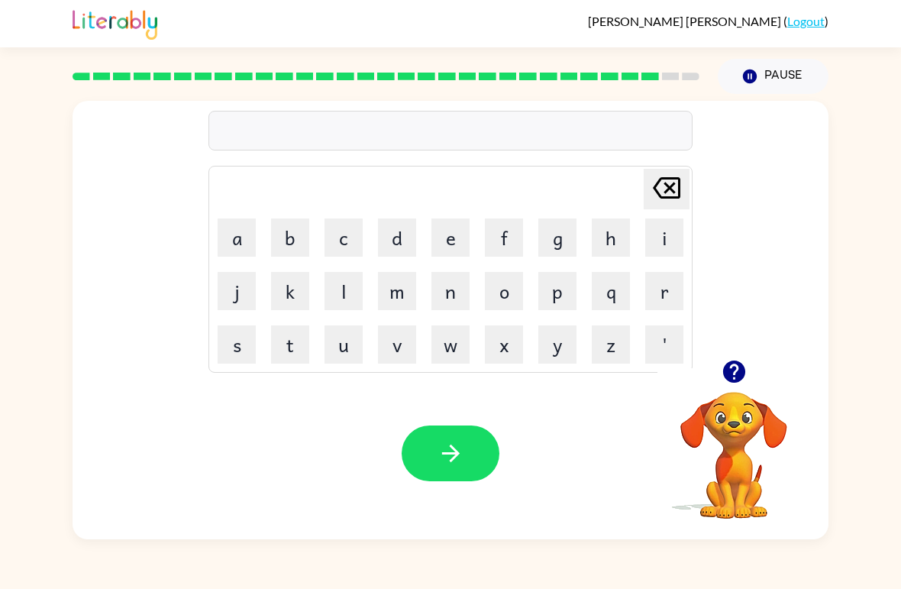
click at [286, 358] on button "t" at bounding box center [290, 344] width 38 height 38
click at [601, 234] on button "h" at bounding box center [611, 237] width 38 height 38
click at [671, 300] on button "r" at bounding box center [664, 291] width 38 height 38
click at [240, 349] on button "s" at bounding box center [237, 344] width 38 height 38
click at [239, 349] on button "s" at bounding box center [237, 344] width 38 height 38
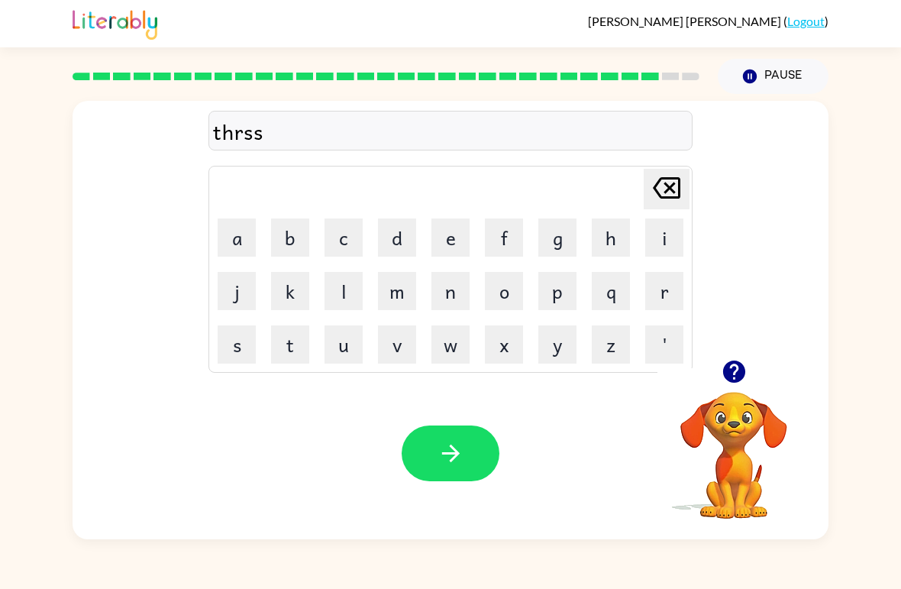
click at [668, 189] on icon at bounding box center [666, 187] width 27 height 21
click at [297, 348] on button "t" at bounding box center [290, 344] width 38 height 38
click at [452, 453] on icon "button" at bounding box center [451, 453] width 27 height 27
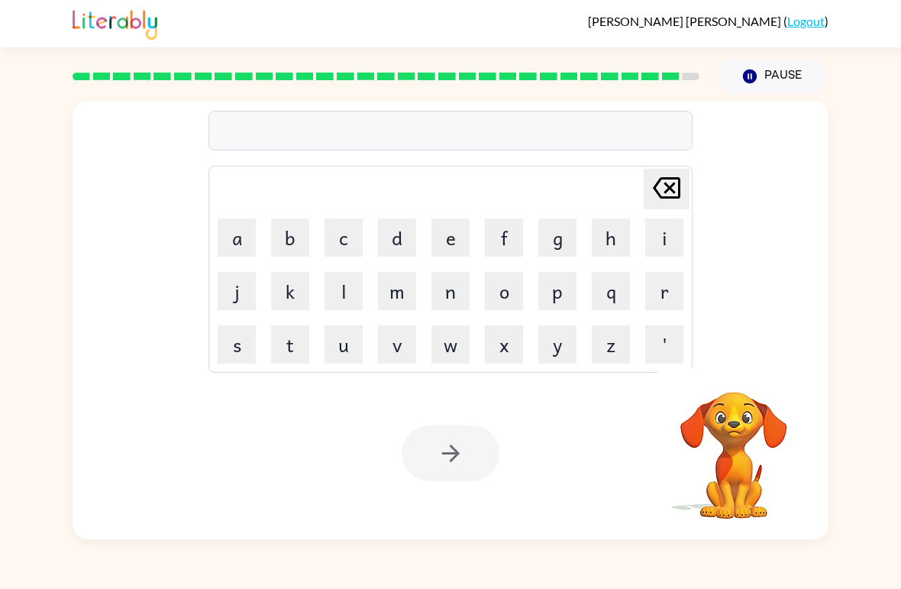
click at [8, 585] on div "[PERSON_NAME] ( Logout ) Pause Pause Delete Delete last character input a b c d…" at bounding box center [450, 294] width 901 height 589
click at [650, 293] on button "r" at bounding box center [664, 291] width 38 height 38
click at [658, 246] on button "i" at bounding box center [664, 237] width 38 height 38
click at [558, 289] on button "p" at bounding box center [558, 291] width 38 height 38
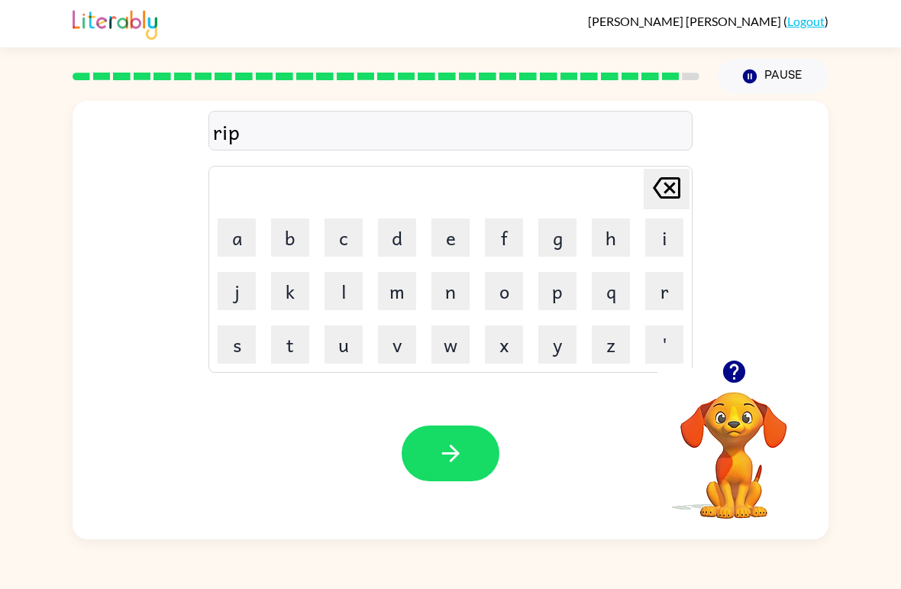
click at [452, 243] on button "e" at bounding box center [451, 237] width 38 height 38
click at [446, 427] on button "button" at bounding box center [451, 453] width 98 height 56
